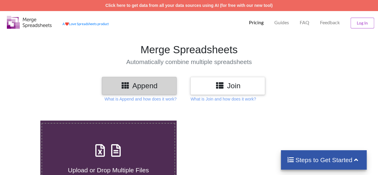
click at [103, 149] on icon at bounding box center [100, 147] width 15 height 13
click at [25, 120] on input "Upload or Drop Multiple Files to Automatically Append Them" at bounding box center [25, 120] width 0 height 0
type input "C:\fakepath\[PERSON_NAME].xls"
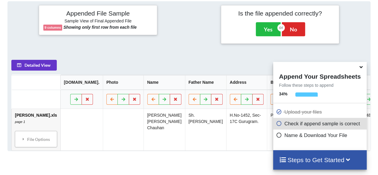
scroll to position [270, 0]
click at [144, 106] on th at bounding box center [164, 99] width 41 height 19
click at [74, 100] on icon at bounding box center [76, 99] width 5 height 4
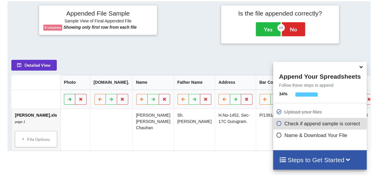
click at [67, 100] on icon at bounding box center [69, 99] width 5 height 4
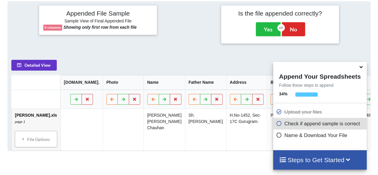
click at [300, 161] on h4 "Steps to Get Started" at bounding box center [320, 159] width 82 height 7
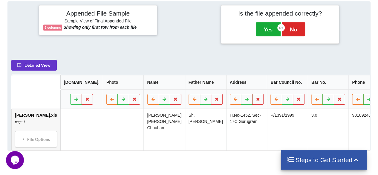
scroll to position [0, 0]
click at [264, 28] on button "Yes" at bounding box center [268, 29] width 25 height 14
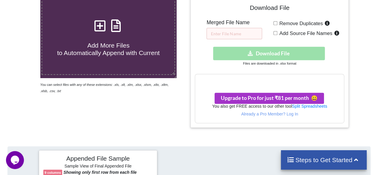
scroll to position [120, 0]
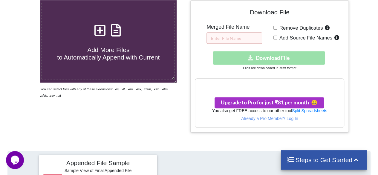
click at [264, 28] on div "Download File Merged File Name Remove Duplicates Add Source File Names Download…" at bounding box center [269, 66] width 149 height 123
